Goal: Information Seeking & Learning: Learn about a topic

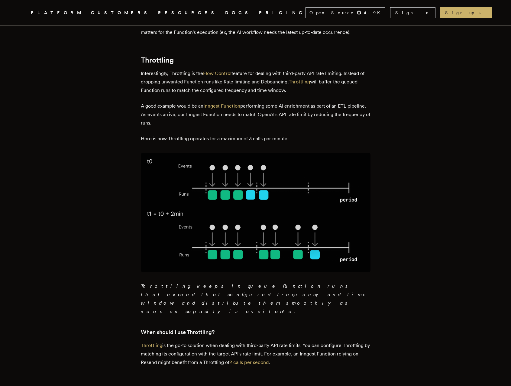
scroll to position [1423, 0]
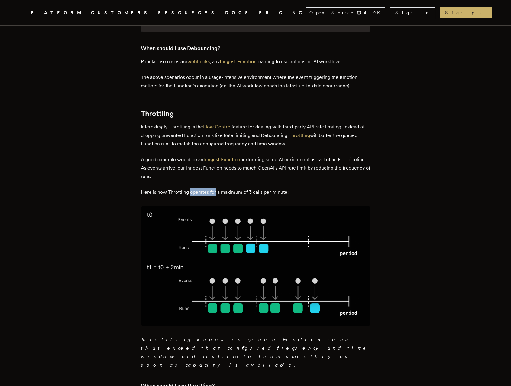
drag, startPoint x: 192, startPoint y: 131, endPoint x: 251, endPoint y: 136, distance: 58.5
click at [290, 188] on p "Here is how Throttling operates for a maximum of 3 calls per minute:" at bounding box center [255, 192] width 229 height 8
drag, startPoint x: 225, startPoint y: 135, endPoint x: 308, endPoint y: 133, distance: 83.0
click at [293, 188] on p "Here is how Throttling operates for a maximum of 3 calls per minute:" at bounding box center [255, 192] width 229 height 8
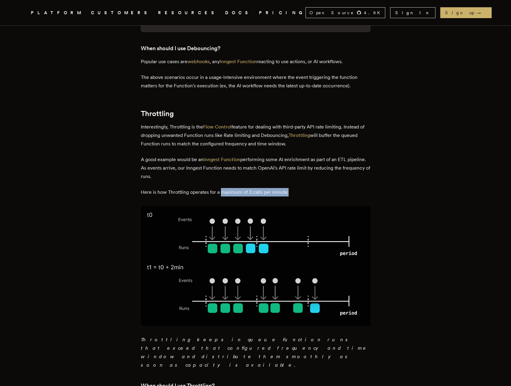
click at [309, 188] on p "Here is how Throttling operates for a maximum of 3 calls per minute:" at bounding box center [255, 192] width 229 height 8
drag, startPoint x: 309, startPoint y: 133, endPoint x: 296, endPoint y: 125, distance: 15.7
drag, startPoint x: 286, startPoint y: 335, endPoint x: 278, endPoint y: 322, distance: 14.9
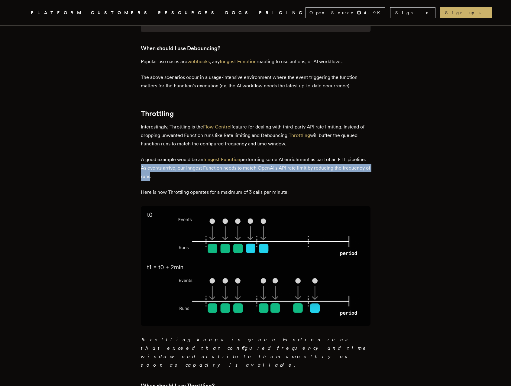
drag, startPoint x: 165, startPoint y: 110, endPoint x: 181, endPoint y: 114, distance: 17.1
click at [178, 155] on p "A good example would be an Inngest Function performing some AI enrichment as pa…" at bounding box center [255, 167] width 229 height 25
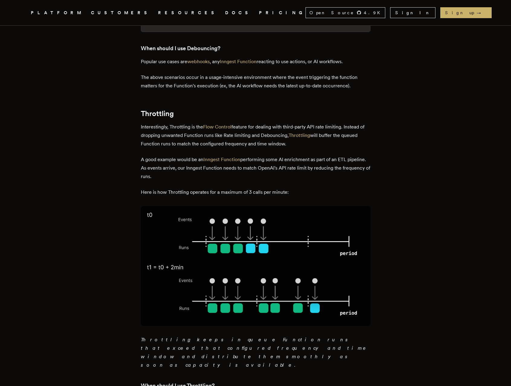
click at [186, 155] on p "A good example would be an Inngest Function performing some AI enrichment as pa…" at bounding box center [255, 167] width 229 height 25
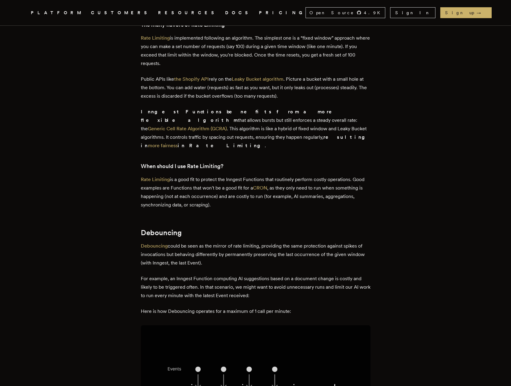
scroll to position [827, 0]
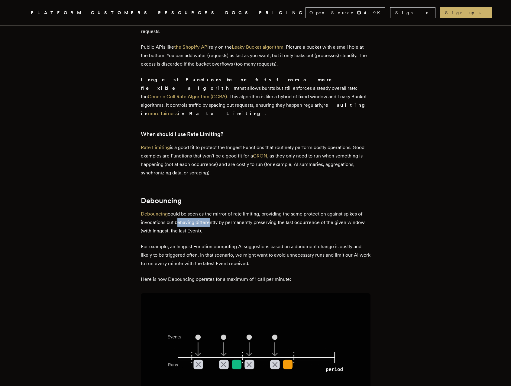
drag, startPoint x: 178, startPoint y: 200, endPoint x: 213, endPoint y: 199, distance: 34.4
click at [211, 210] on p "Debouncing could be seen as the mirror of rate limiting, providing the same pro…" at bounding box center [255, 222] width 229 height 25
click at [223, 210] on p "Debouncing could be seen as the mirror of rate limiting, providing the same pro…" at bounding box center [255, 222] width 229 height 25
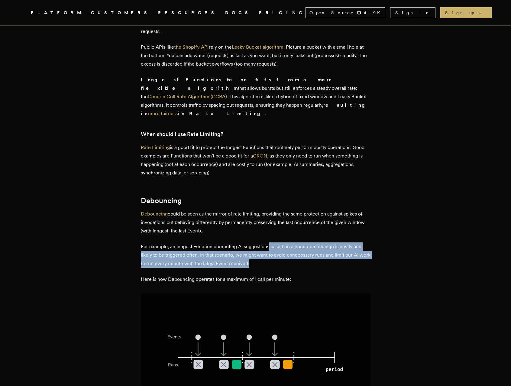
drag, startPoint x: 279, startPoint y: 239, endPoint x: 269, endPoint y: 217, distance: 24.0
click at [269, 218] on div "When developing, we often encounter rate limiting, debouncing, and throttling c…" at bounding box center [255, 348] width 229 height 1780
click at [269, 217] on div "When developing, we often encounter rate limiting, debouncing, and throttling c…" at bounding box center [255, 348] width 229 height 1780
drag, startPoint x: 269, startPoint y: 217, endPoint x: 306, endPoint y: 252, distance: 50.7
click at [306, 252] on div "When developing, we often encounter rate limiting, debouncing, and throttling c…" at bounding box center [255, 348] width 229 height 1780
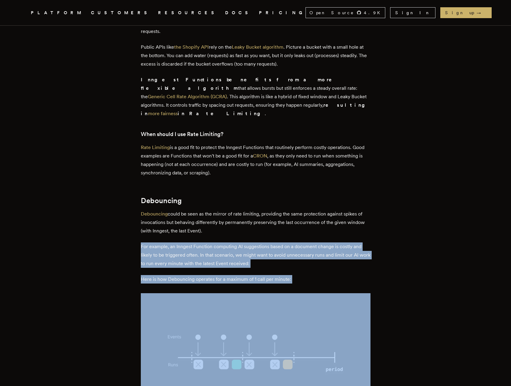
click at [306, 275] on p "Here is how Debouncing operates for a maximum of 1 call per minute:" at bounding box center [255, 279] width 229 height 8
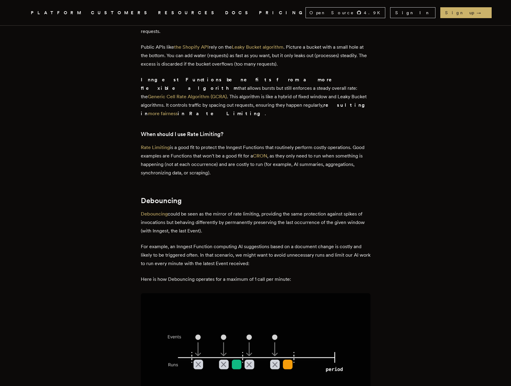
drag, startPoint x: 302, startPoint y: 257, endPoint x: 289, endPoint y: 208, distance: 50.8
click at [289, 208] on div "When developing, we often encounter rate limiting, debouncing, and throttling c…" at bounding box center [255, 348] width 229 height 1780
click at [289, 210] on p "Debouncing could be seen as the mirror of rate limiting, providing the same pro…" at bounding box center [255, 222] width 229 height 25
drag, startPoint x: 289, startPoint y: 211, endPoint x: 310, endPoint y: 255, distance: 48.2
click at [310, 255] on div "When developing, we often encounter rate limiting, debouncing, and throttling c…" at bounding box center [255, 348] width 229 height 1780
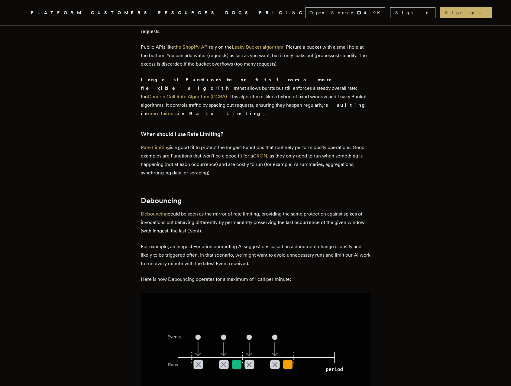
click at [310, 275] on p "Here is how Debouncing operates for a maximum of 1 call per minute:" at bounding box center [255, 279] width 229 height 8
drag, startPoint x: 308, startPoint y: 256, endPoint x: 290, endPoint y: 209, distance: 50.6
click at [290, 209] on div "When developing, we often encounter rate limiting, debouncing, and throttling c…" at bounding box center [255, 348] width 229 height 1780
click at [290, 210] on p "Debouncing could be seen as the mirror of rate limiting, providing the same pro…" at bounding box center [255, 222] width 229 height 25
drag, startPoint x: 290, startPoint y: 209, endPoint x: 303, endPoint y: 245, distance: 39.3
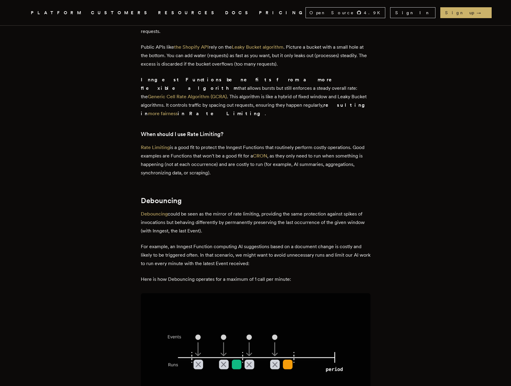
click at [303, 245] on div "When developing, we often encounter rate limiting, debouncing, and throttling c…" at bounding box center [255, 348] width 229 height 1780
click at [304, 246] on div "When developing, we often encounter rate limiting, debouncing, and throttling c…" at bounding box center [255, 348] width 229 height 1780
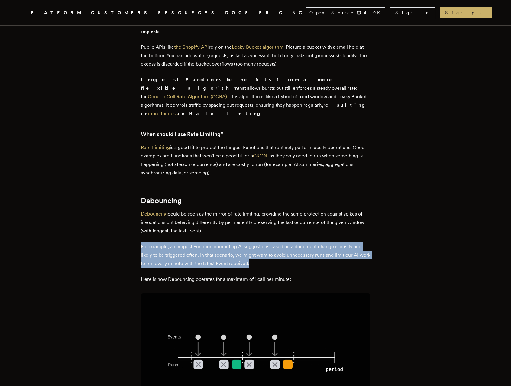
drag, startPoint x: 309, startPoint y: 242, endPoint x: 303, endPoint y: 218, distance: 24.3
click at [303, 218] on div "When developing, we often encounter rate limiting, debouncing, and throttling c…" at bounding box center [255, 348] width 229 height 1780
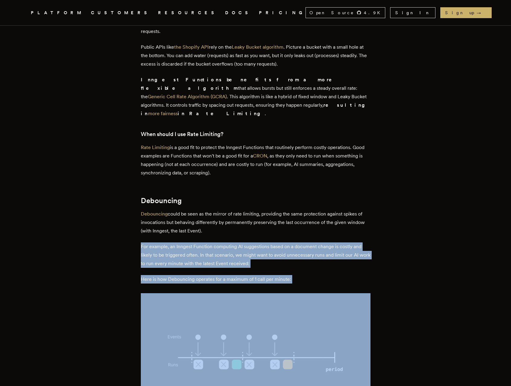
drag, startPoint x: 303, startPoint y: 218, endPoint x: 304, endPoint y: 252, distance: 33.5
click at [304, 252] on div "When developing, we often encounter rate limiting, debouncing, and throttling c…" at bounding box center [255, 348] width 229 height 1780
click at [304, 275] on p "Here is how Debouncing operates for a maximum of 1 call per minute:" at bounding box center [255, 279] width 229 height 8
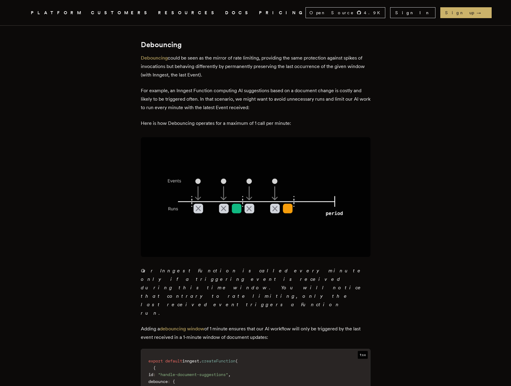
scroll to position [983, 0]
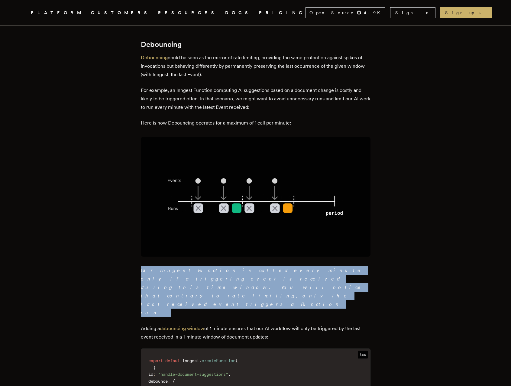
drag, startPoint x: 142, startPoint y: 246, endPoint x: 191, endPoint y: 260, distance: 50.7
click at [185, 258] on main "Understanding the Differences Between Rate Limiting, Debouncing, and Throttling…" at bounding box center [256, 127] width 242 height 2145
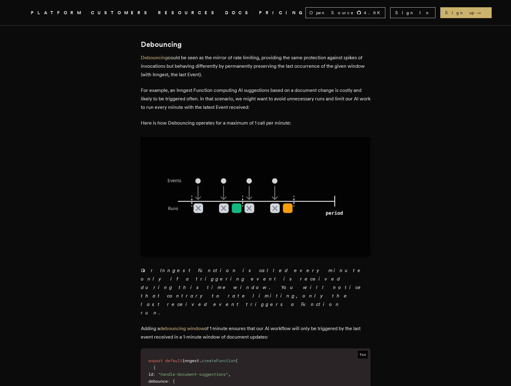
click at [191, 260] on div "When developing, we often encounter rate limiting, debouncing, and throttling c…" at bounding box center [255, 192] width 229 height 1780
drag, startPoint x: 143, startPoint y: 272, endPoint x: 227, endPoint y: 272, distance: 83.6
click at [214, 324] on p "Adding a debouncing window of 1 minute ensures that our AI workflow will only b…" at bounding box center [255, 332] width 229 height 17
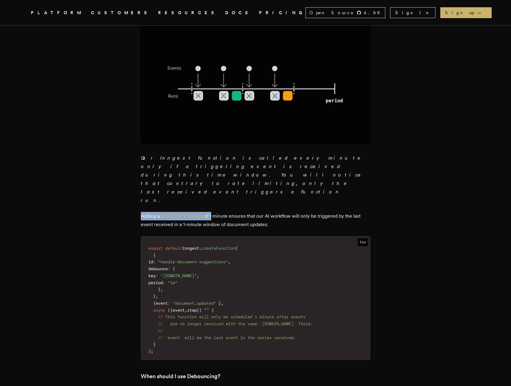
scroll to position [1166, 0]
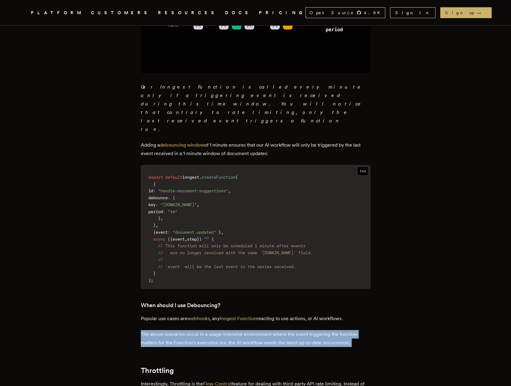
drag, startPoint x: 146, startPoint y: 278, endPoint x: 183, endPoint y: 288, distance: 38.5
click at [179, 288] on div "When developing, we often encounter rate limiting, debouncing, and throttling c…" at bounding box center [255, 9] width 229 height 1780
click at [183, 288] on div "When developing, we often encounter rate limiting, debouncing, and throttling c…" at bounding box center [255, 9] width 229 height 1780
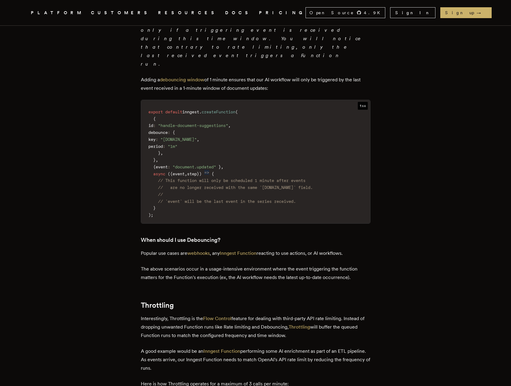
scroll to position [1240, 0]
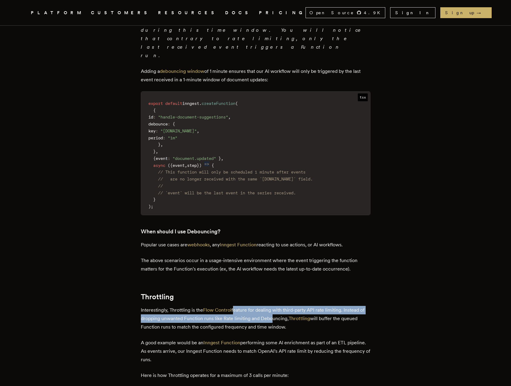
drag, startPoint x: 236, startPoint y: 251, endPoint x: 280, endPoint y: 260, distance: 45.2
click at [280, 306] on p "Interestingly, Throttling is the Flow Control feature for dealing with third-pa…" at bounding box center [255, 318] width 229 height 25
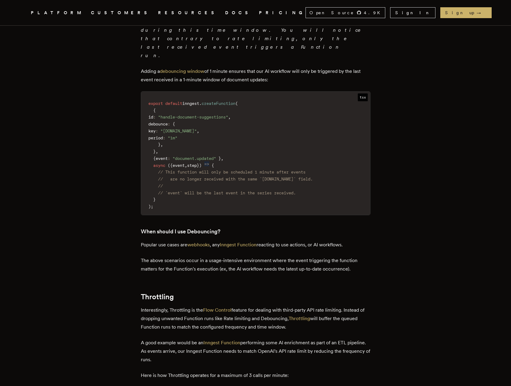
click at [277, 306] on p "Interestingly, Throttling is the Flow Control feature for dealing with third-pa…" at bounding box center [255, 318] width 229 height 25
drag, startPoint x: 296, startPoint y: 268, endPoint x: 346, endPoint y: 249, distance: 53.0
click at [346, 306] on p "Interestingly, Throttling is the Flow Control feature for dealing with third-pa…" at bounding box center [255, 318] width 229 height 25
copy p "Instead of dropping unwanted Function runs like Rate limiting and Debouncing, T…"
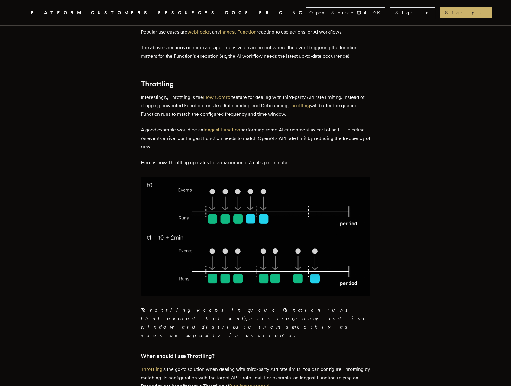
scroll to position [1454, 0]
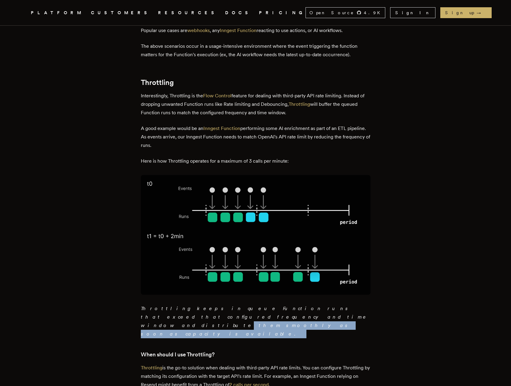
drag, startPoint x: 282, startPoint y: 260, endPoint x: 163, endPoint y: 256, distance: 119.3
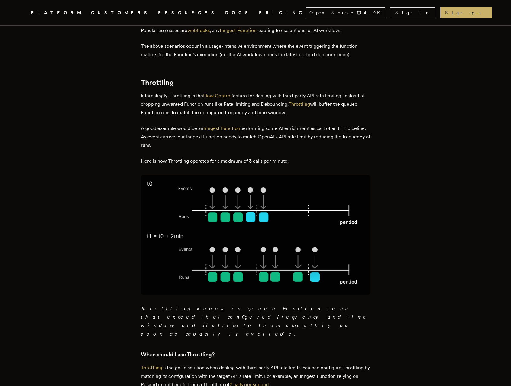
click at [161, 305] on em "Throttling keeps in queue Function runs that exceed that configured frequency a…" at bounding box center [255, 320] width 228 height 31
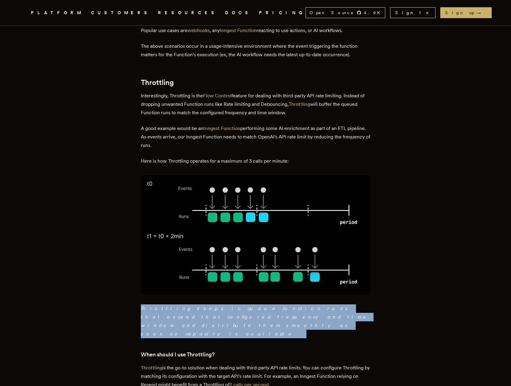
drag, startPoint x: 132, startPoint y: 249, endPoint x: 246, endPoint y: 264, distance: 115.0
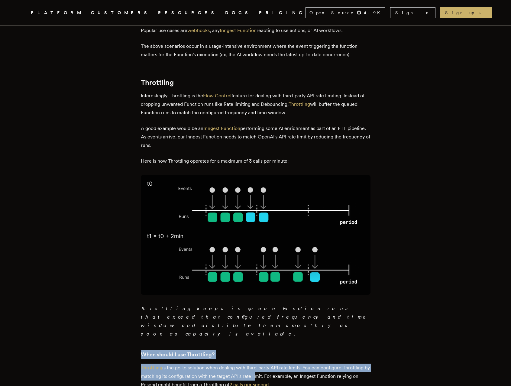
drag, startPoint x: 245, startPoint y: 263, endPoint x: 271, endPoint y: 297, distance: 42.7
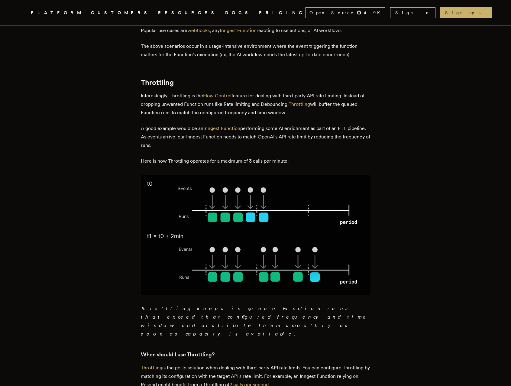
click at [291, 363] on p "Throttling is the go-to solution when dealing with third-party API rate limits.…" at bounding box center [255, 375] width 229 height 25
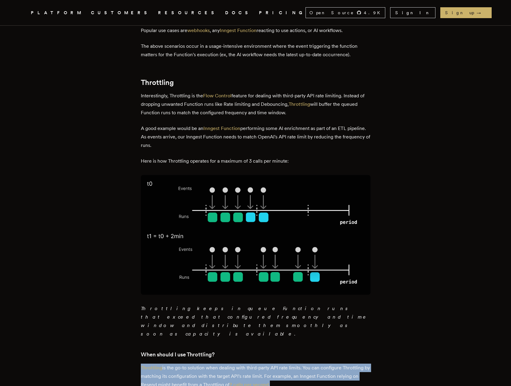
drag, startPoint x: 290, startPoint y: 306, endPoint x: 279, endPoint y: 281, distance: 26.9
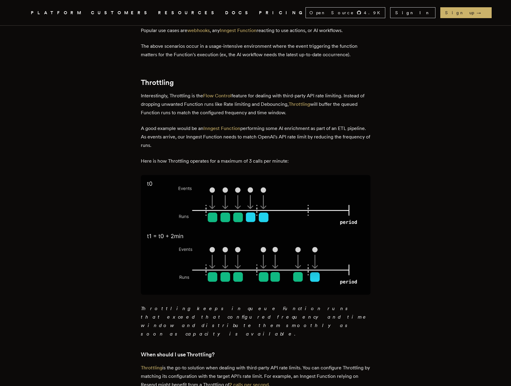
click at [276, 350] on h3 "When should I use Throttling?" at bounding box center [255, 354] width 229 height 8
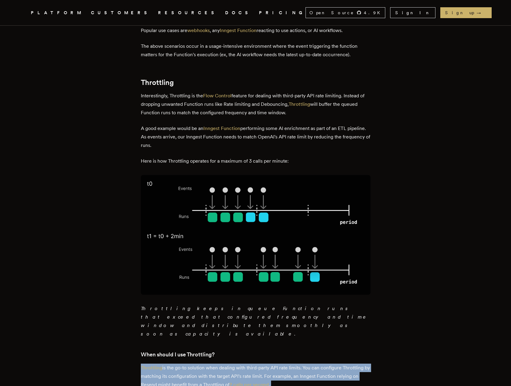
drag, startPoint x: 276, startPoint y: 278, endPoint x: 295, endPoint y: 305, distance: 32.6
click at [295, 363] on p "Throttling is the go-to solution when dealing with third-party API rate limits.…" at bounding box center [255, 375] width 229 height 25
drag, startPoint x: 306, startPoint y: 288, endPoint x: 315, endPoint y: 302, distance: 16.2
click at [315, 363] on p "Throttling is the go-to solution when dealing with third-party API rate limits.…" at bounding box center [255, 375] width 229 height 25
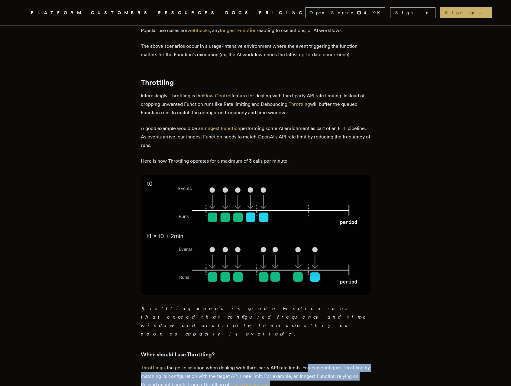
click at [315, 363] on p "Throttling is the go-to solution when dealing with third-party API rate limits.…" at bounding box center [255, 375] width 229 height 25
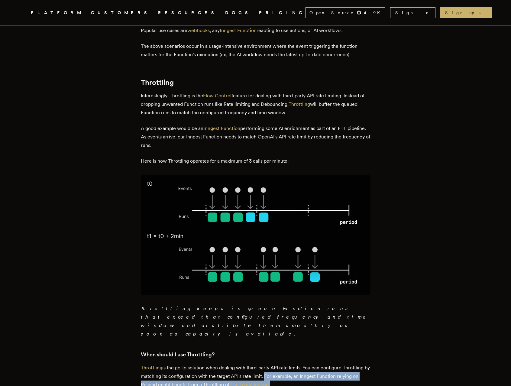
drag, startPoint x: 271, startPoint y: 298, endPoint x: 296, endPoint y: 306, distance: 27.0
click at [292, 363] on p "Throttling is the go-to solution when dealing with third-party API rate limits.…" at bounding box center [255, 375] width 229 height 25
click at [296, 363] on p "Throttling is the go-to solution when dealing with third-party API rate limits.…" at bounding box center [255, 375] width 229 height 25
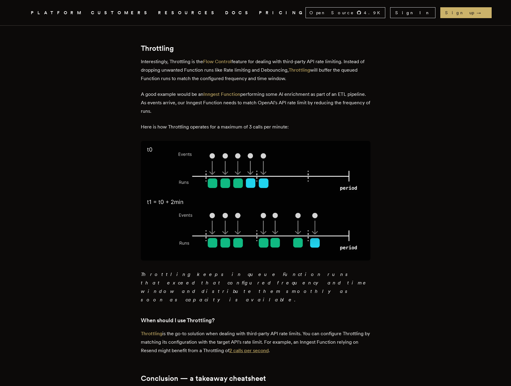
scroll to position [1490, 0]
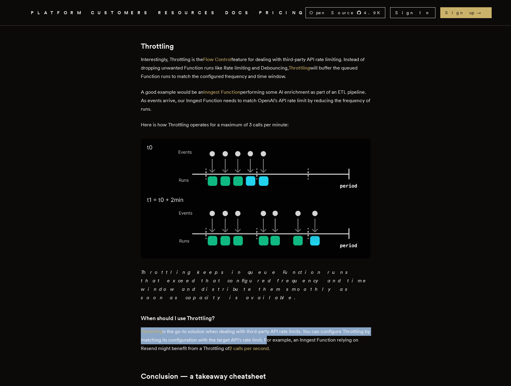
drag, startPoint x: 139, startPoint y: 253, endPoint x: 271, endPoint y: 260, distance: 132.1
copy p "Throttling is the go-to solution when dealing with third-party API rate limits.…"
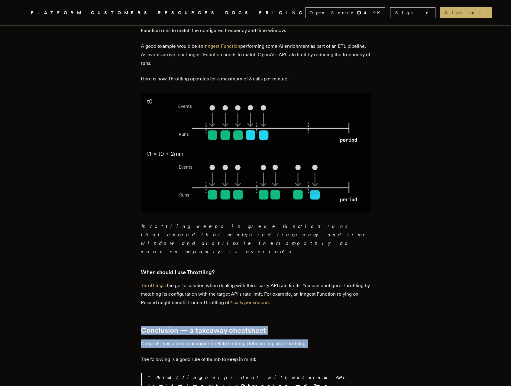
drag, startPoint x: 142, startPoint y: 252, endPoint x: 170, endPoint y: 275, distance: 36.0
drag, startPoint x: 164, startPoint y: 266, endPoint x: 159, endPoint y: 251, distance: 16.0
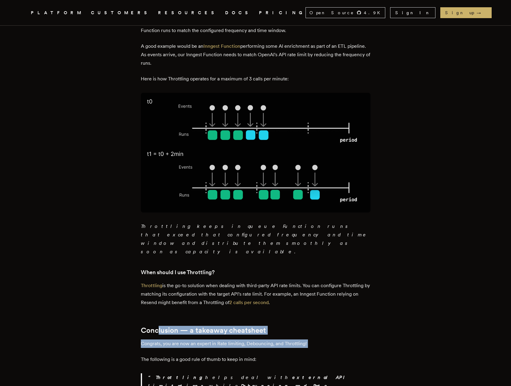
click at [159, 326] on h2 "Conclusion — a takeaway cheatsheet" at bounding box center [255, 330] width 229 height 8
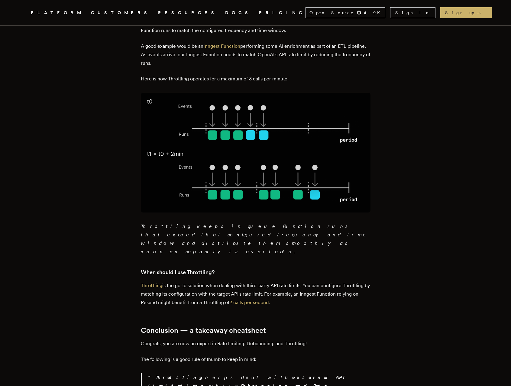
click at [155, 374] on strong "Throttling" at bounding box center [180, 377] width 50 height 6
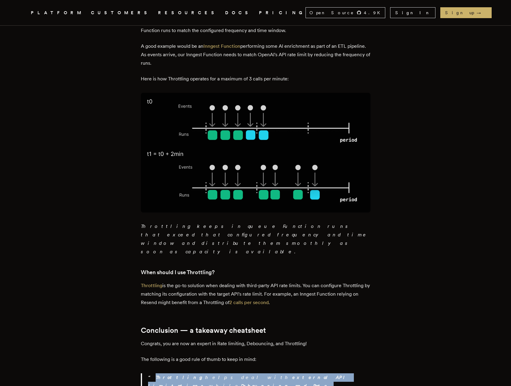
drag, startPoint x: 153, startPoint y: 299, endPoint x: 275, endPoint y: 305, distance: 121.5
click at [275, 373] on p "Throttling helps deal with external API limitations while Debouncing and Rate l…" at bounding box center [259, 390] width 222 height 34
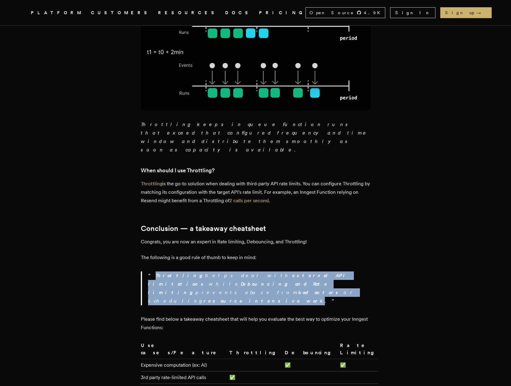
scroll to position [1639, 0]
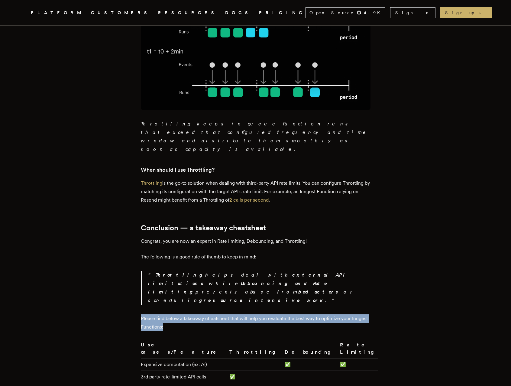
drag, startPoint x: 238, startPoint y: 228, endPoint x: 234, endPoint y: 216, distance: 12.9
drag, startPoint x: 234, startPoint y: 216, endPoint x: 242, endPoint y: 228, distance: 14.5
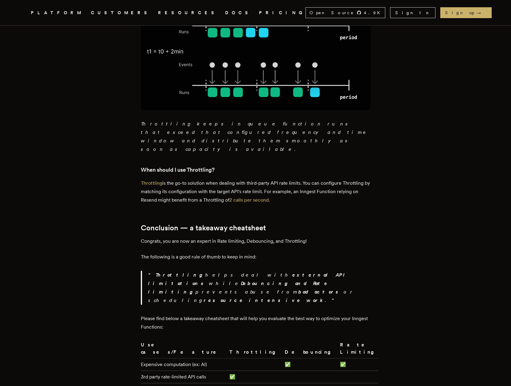
click at [242, 314] on p "Please find below a takeaway cheatsheet that will help you evaluate the best wa…" at bounding box center [255, 322] width 229 height 17
drag, startPoint x: 270, startPoint y: 272, endPoint x: 250, endPoint y: 274, distance: 20.1
click at [250, 370] on tr "3rd party rate-limited API calls ✅" at bounding box center [259, 376] width 237 height 12
click at [227, 370] on td "3rd party rate-limited API calls" at bounding box center [184, 376] width 86 height 12
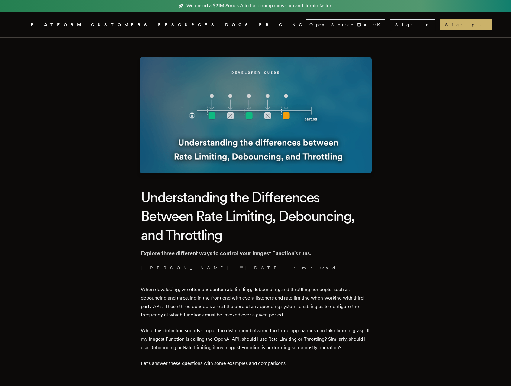
scroll to position [0, 0]
